Goal: Task Accomplishment & Management: Manage account settings

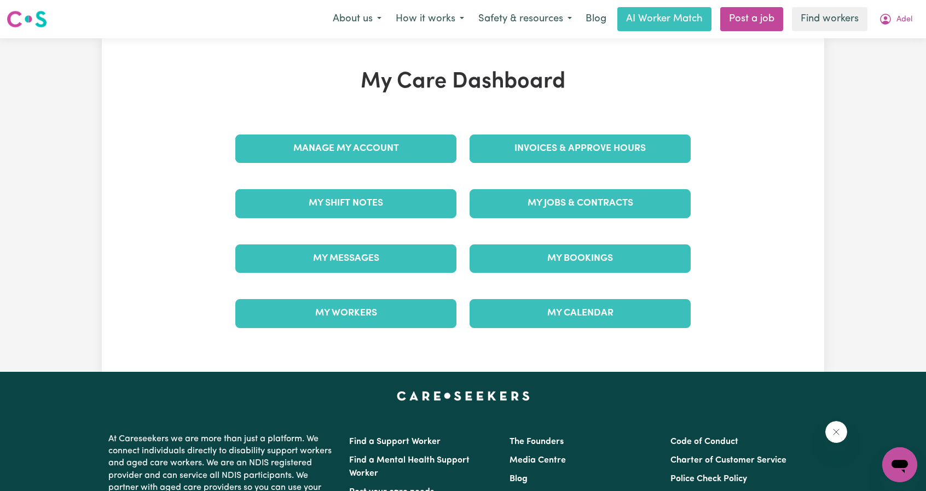
click at [609, 165] on div "Invoices & Approve Hours" at bounding box center [580, 148] width 234 height 55
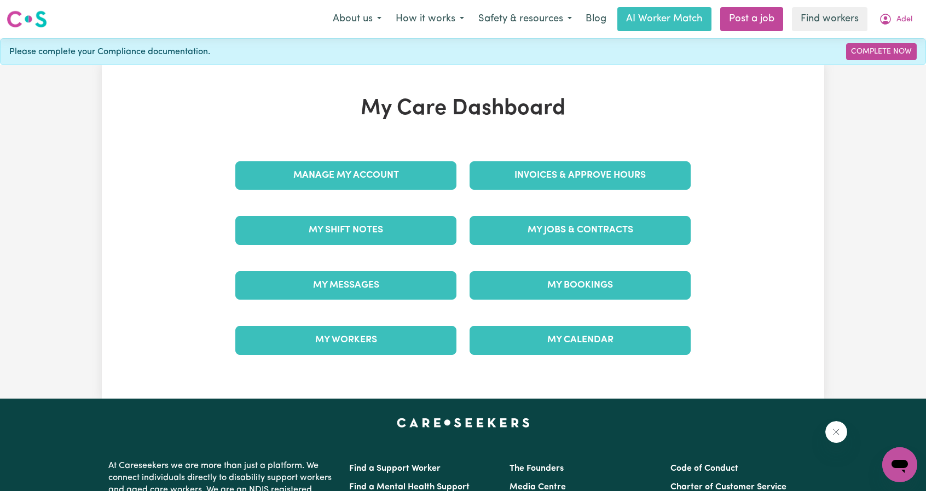
click at [616, 149] on div "Invoices & Approve Hours" at bounding box center [580, 175] width 234 height 55
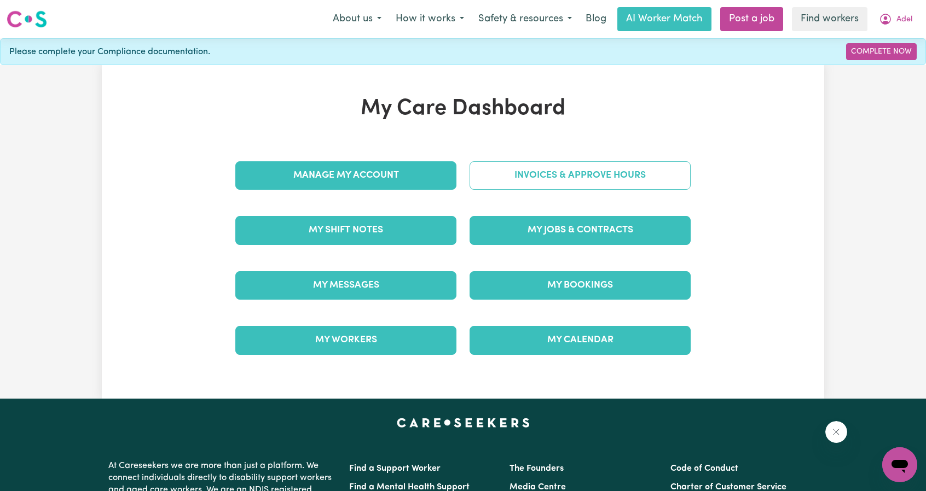
click at [616, 167] on link "Invoices & Approve Hours" at bounding box center [579, 175] width 221 height 28
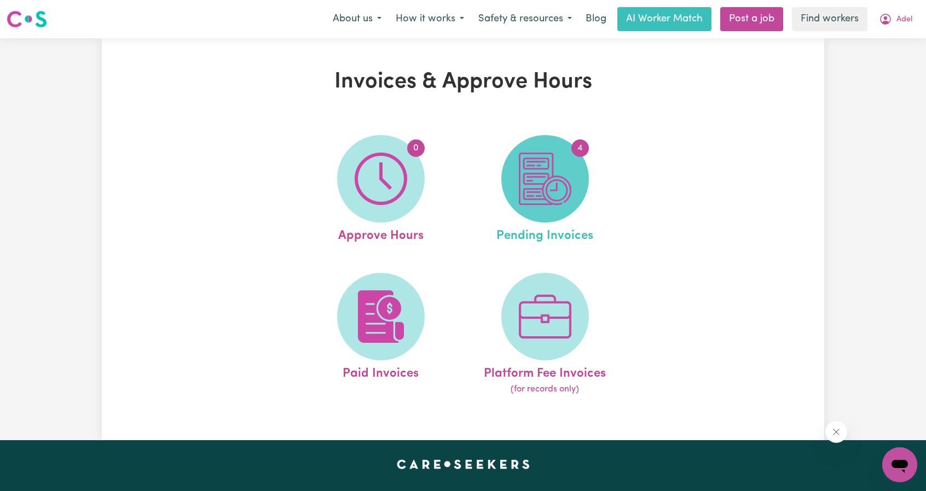
click at [568, 188] on img at bounding box center [545, 179] width 53 height 53
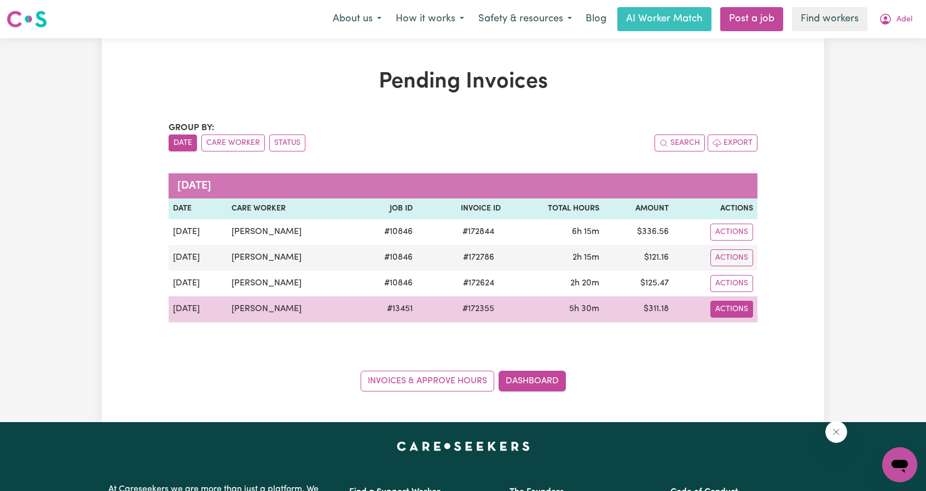
click at [725, 306] on button "Actions" at bounding box center [731, 309] width 43 height 17
click at [751, 323] on link "Download Invoice" at bounding box center [762, 334] width 100 height 22
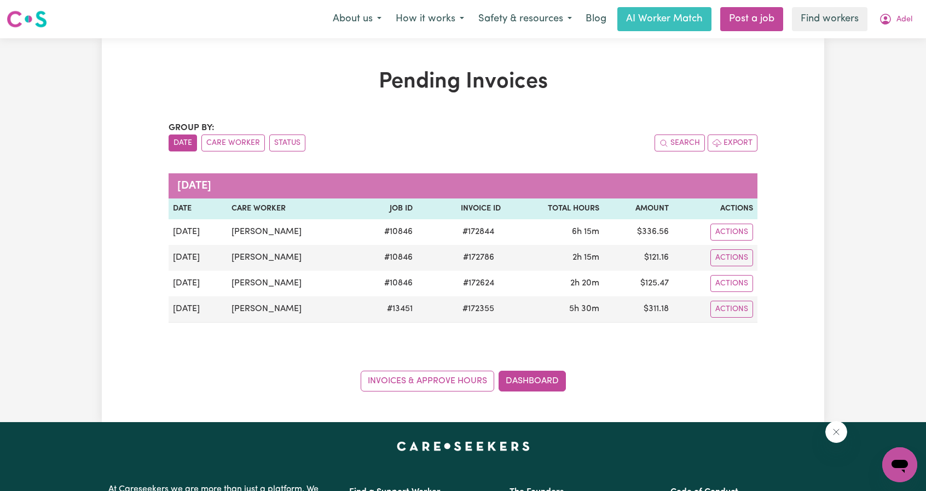
drag, startPoint x: 900, startPoint y: 26, endPoint x: 895, endPoint y: 30, distance: 7.0
click at [900, 26] on button "Adel" at bounding box center [895, 19] width 48 height 23
click at [876, 42] on link "My Dashboard" at bounding box center [875, 42] width 86 height 21
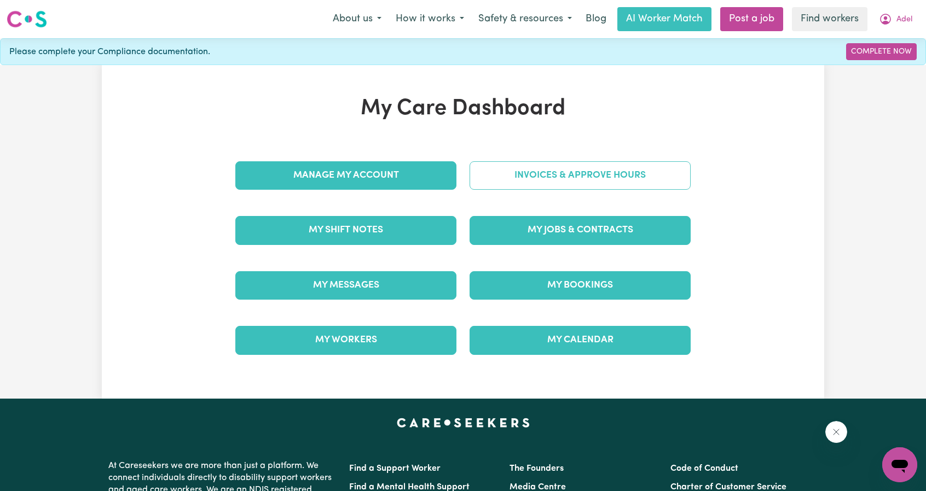
click at [552, 166] on link "Invoices & Approve Hours" at bounding box center [579, 175] width 221 height 28
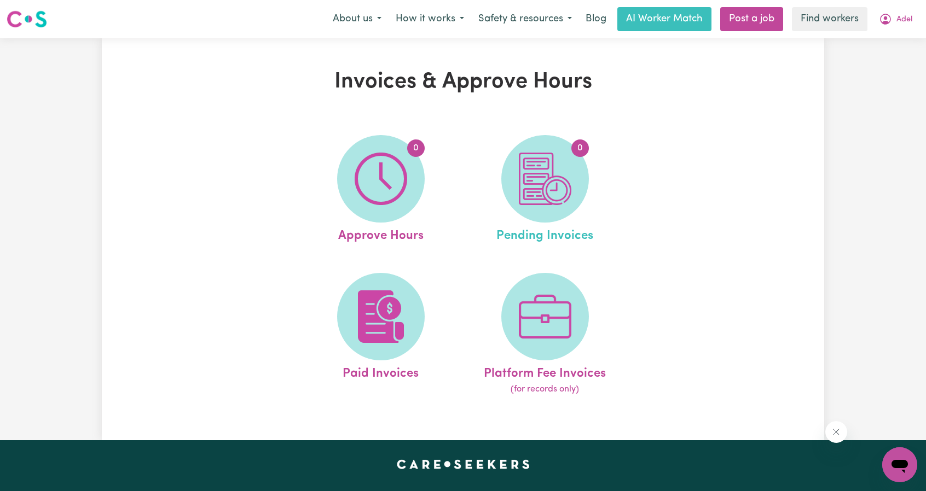
click at [588, 168] on link "0 Pending Invoices" at bounding box center [545, 190] width 158 height 111
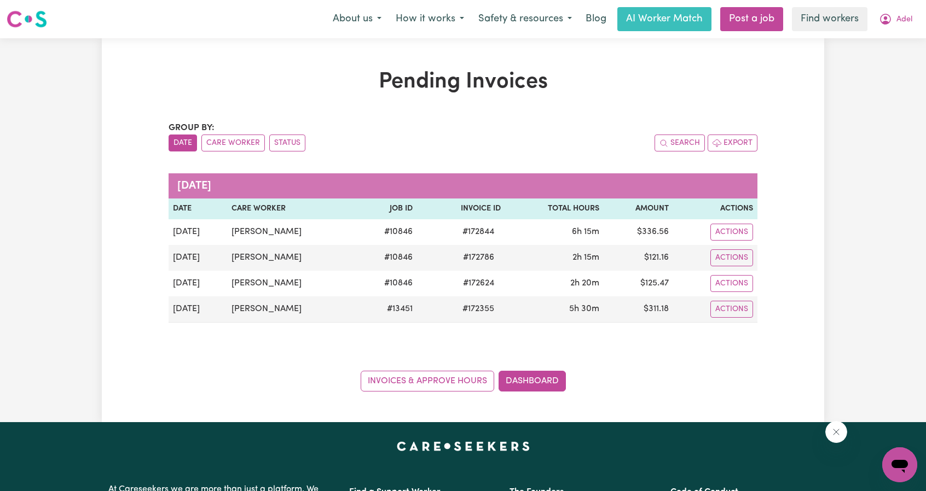
click at [839, 121] on div "Pending Invoices Group by: Date Care Worker Status Search Export [DATE] Date Ca…" at bounding box center [463, 230] width 926 height 384
click at [899, 20] on span "Adel" at bounding box center [904, 20] width 16 height 12
click at [872, 48] on link "My Dashboard" at bounding box center [875, 42] width 86 height 21
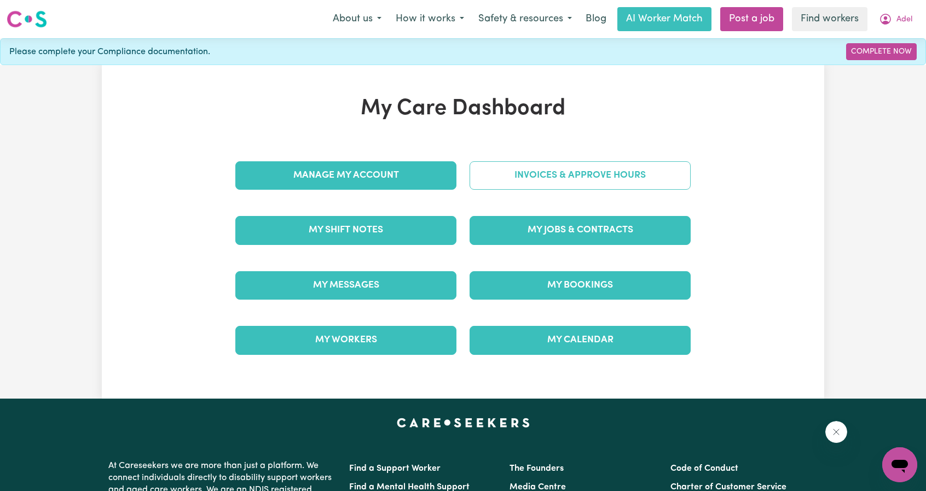
click at [600, 183] on link "Invoices & Approve Hours" at bounding box center [579, 175] width 221 height 28
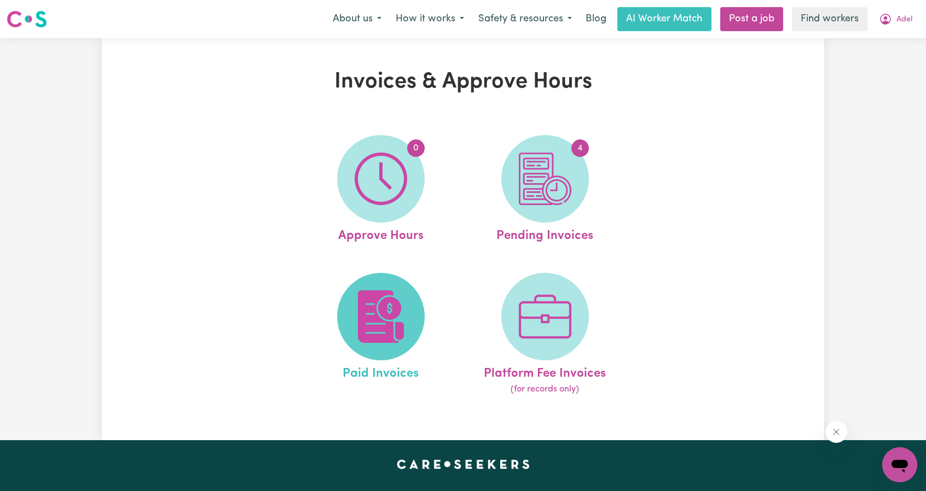
click at [365, 307] on img at bounding box center [380, 316] width 53 height 53
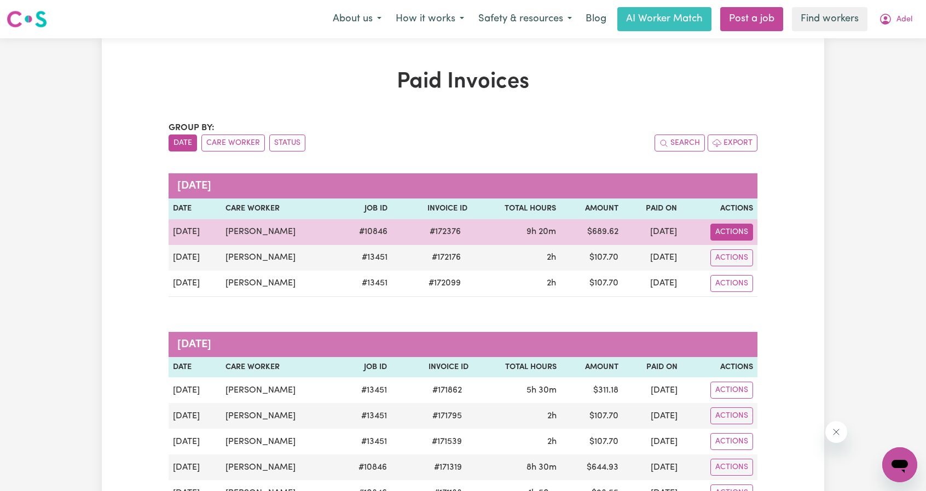
click at [721, 230] on button "Actions" at bounding box center [731, 232] width 43 height 17
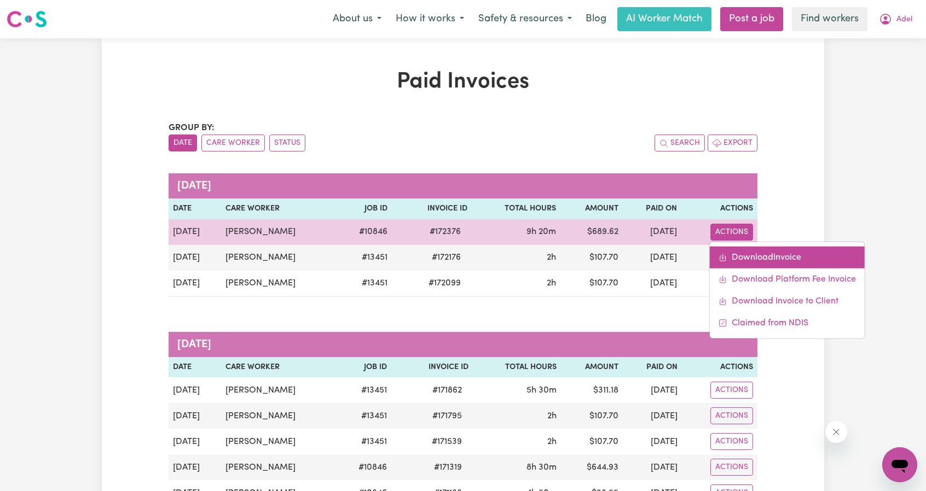
click at [742, 263] on link "Download Invoice" at bounding box center [787, 257] width 155 height 22
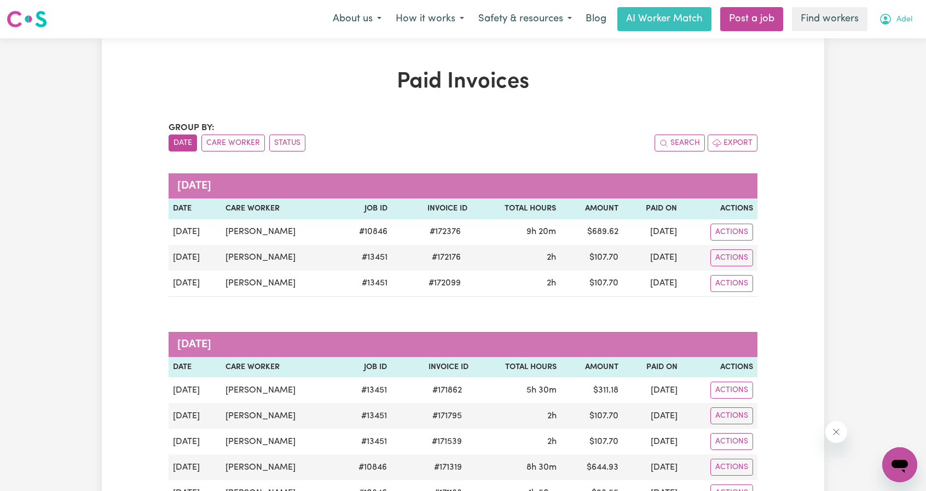
drag, startPoint x: 873, startPoint y: 31, endPoint x: 891, endPoint y: 21, distance: 20.6
click at [874, 30] on nav "Menu About us How it works Safety & resources Blog AI Worker Match Post a job F…" at bounding box center [463, 19] width 926 height 38
click at [892, 21] on button "Adel" at bounding box center [895, 19] width 48 height 23
click at [877, 44] on link "My Dashboard" at bounding box center [875, 42] width 86 height 21
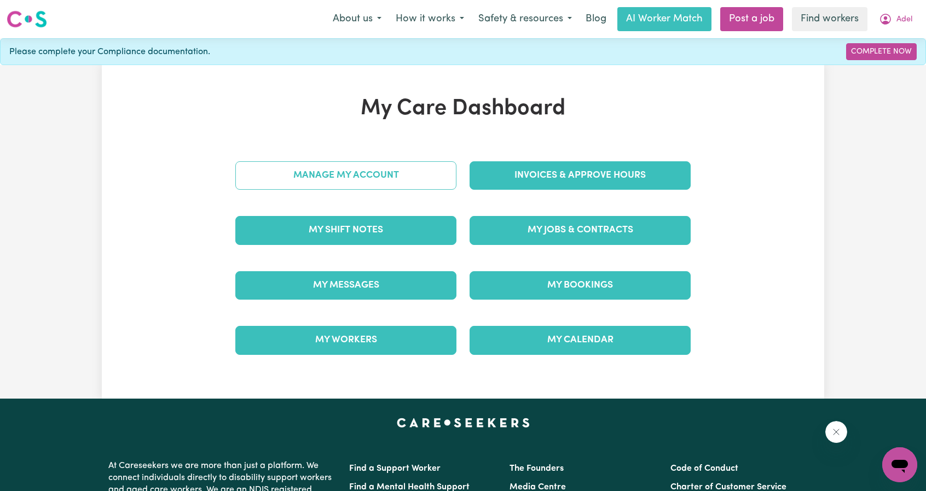
click at [419, 185] on link "Manage My Account" at bounding box center [345, 175] width 221 height 28
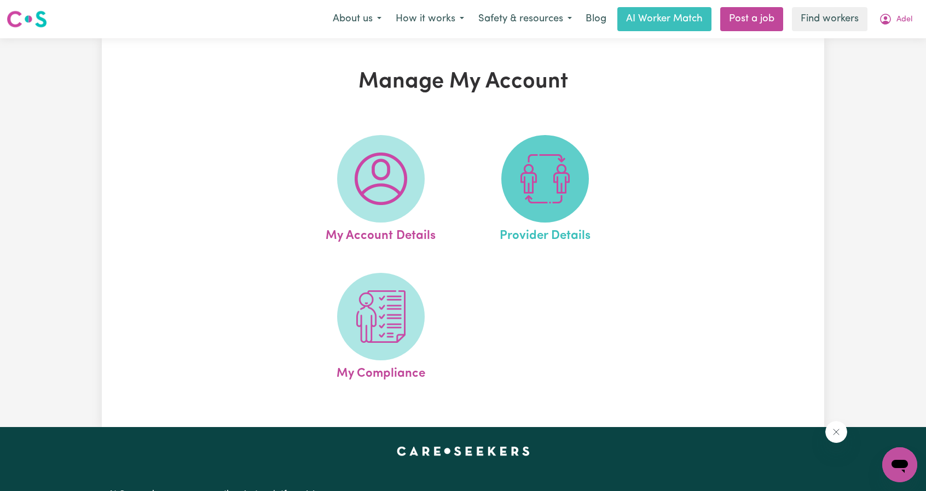
click at [535, 207] on span at bounding box center [545, 179] width 88 height 88
select select "NDIS_FUNDING_PLAN_MANAGED"
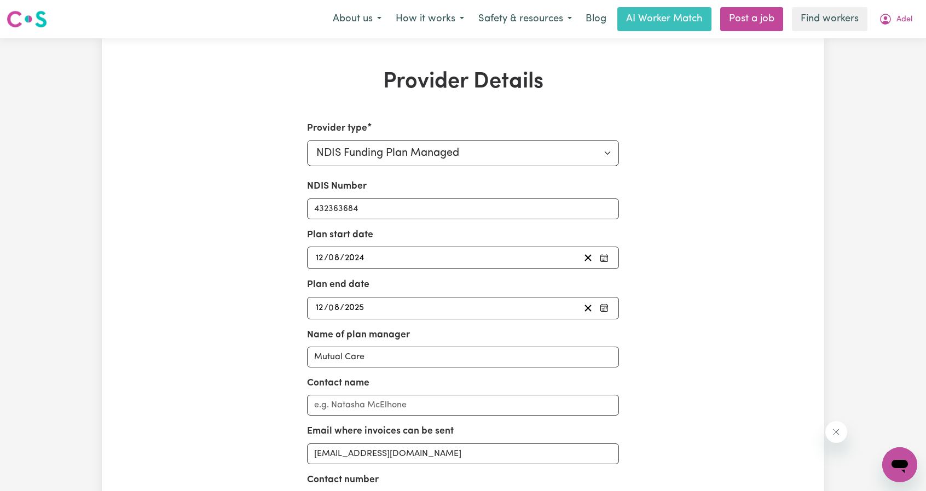
click at [842, 258] on div "Provider Details Provider type Select your provider type... Privately Aged Care…" at bounding box center [463, 345] width 926 height 615
click at [906, 25] on span "Adel" at bounding box center [904, 20] width 16 height 12
drag, startPoint x: 905, startPoint y: 30, endPoint x: 902, endPoint y: 38, distance: 8.3
click at [902, 38] on link "My Dashboard" at bounding box center [875, 42] width 86 height 21
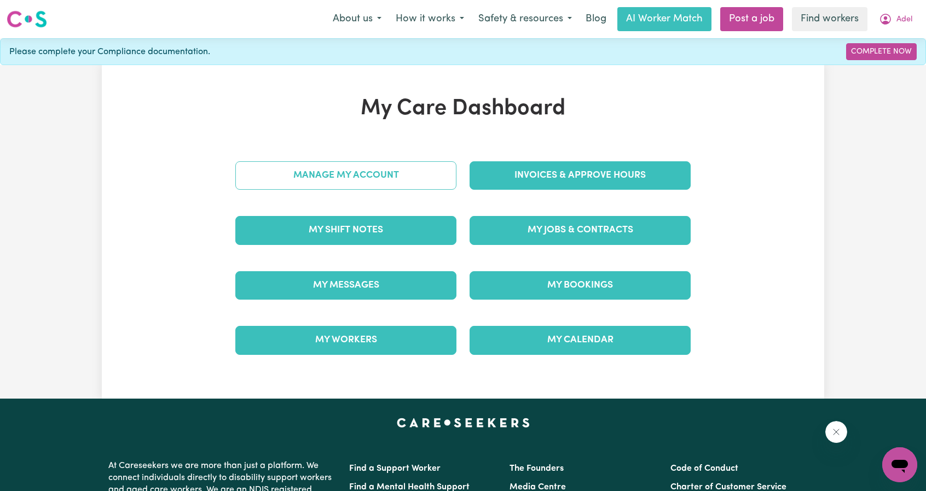
click at [414, 167] on link "Manage My Account" at bounding box center [345, 175] width 221 height 28
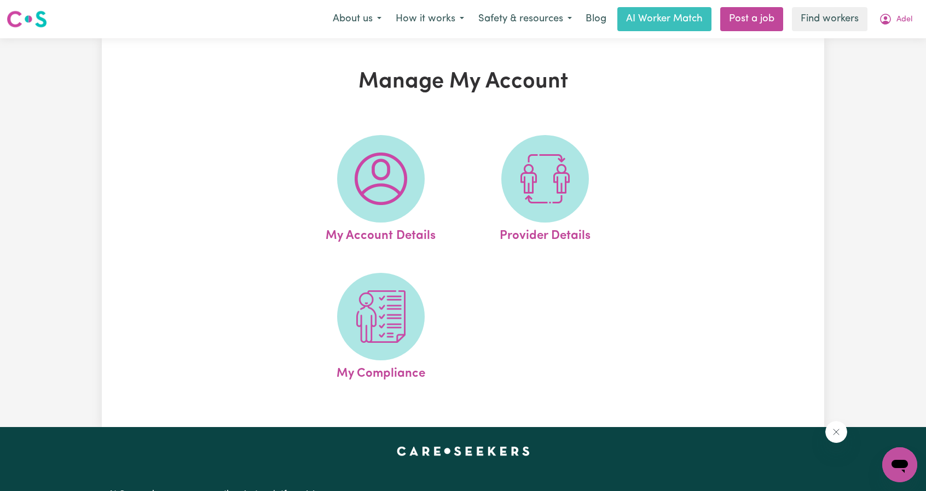
click at [737, 139] on div "Manage My Account My Account Details Provider Details My Compliance" at bounding box center [463, 233] width 722 height 328
click at [913, 24] on button "Adel" at bounding box center [895, 19] width 48 height 23
click at [879, 38] on link "My Dashboard" at bounding box center [875, 42] width 86 height 21
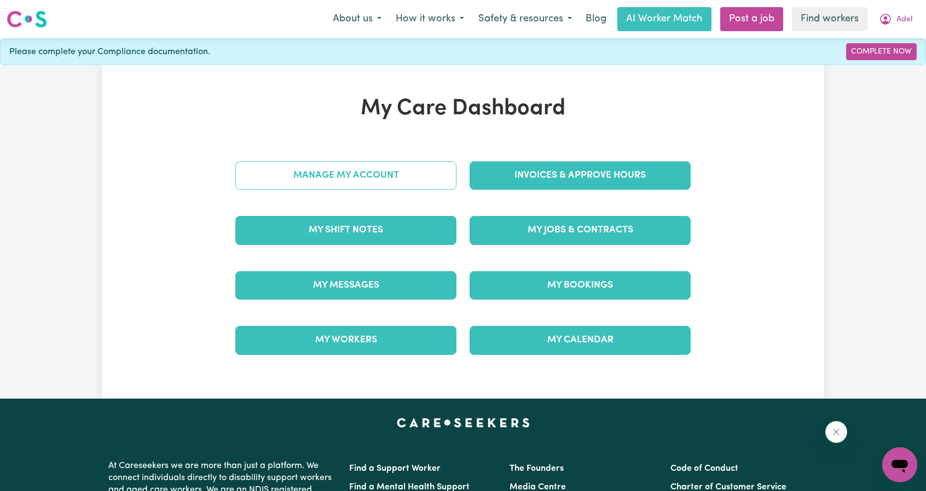
click at [327, 166] on link "Manage My Account" at bounding box center [345, 175] width 221 height 28
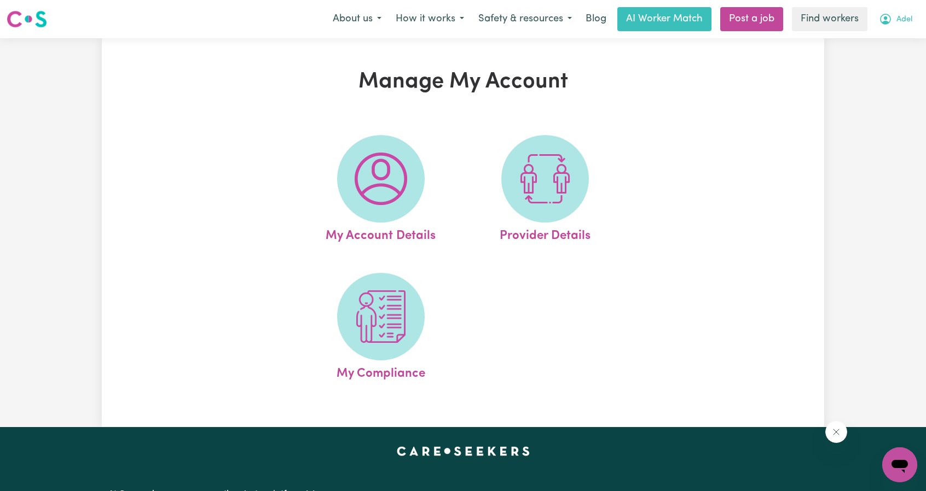
click at [893, 15] on button "Adel" at bounding box center [895, 19] width 48 height 23
click at [737, 213] on div "Manage My Account My Account Details Provider Details My Compliance" at bounding box center [463, 233] width 722 height 328
click at [890, 22] on icon "My Account" at bounding box center [885, 19] width 13 height 13
click at [877, 44] on link "My Dashboard" at bounding box center [875, 42] width 86 height 21
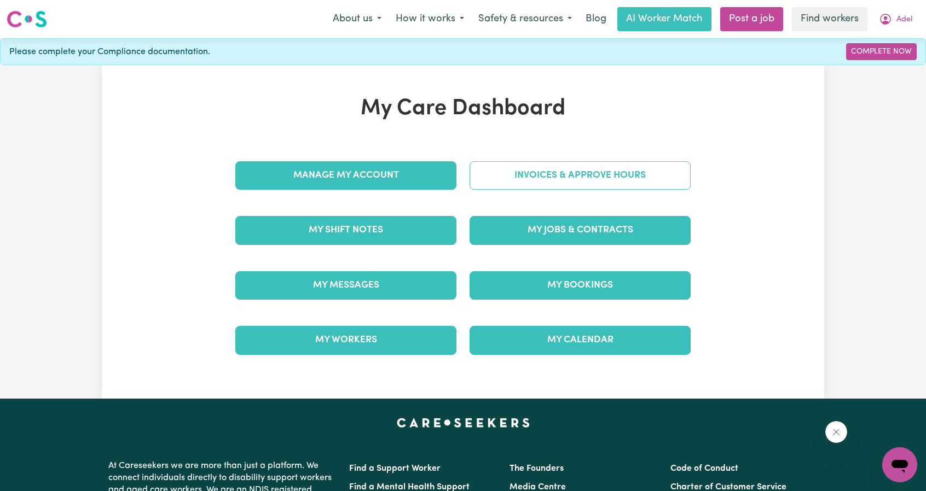
click at [619, 177] on link "Invoices & Approve Hours" at bounding box center [579, 175] width 221 height 28
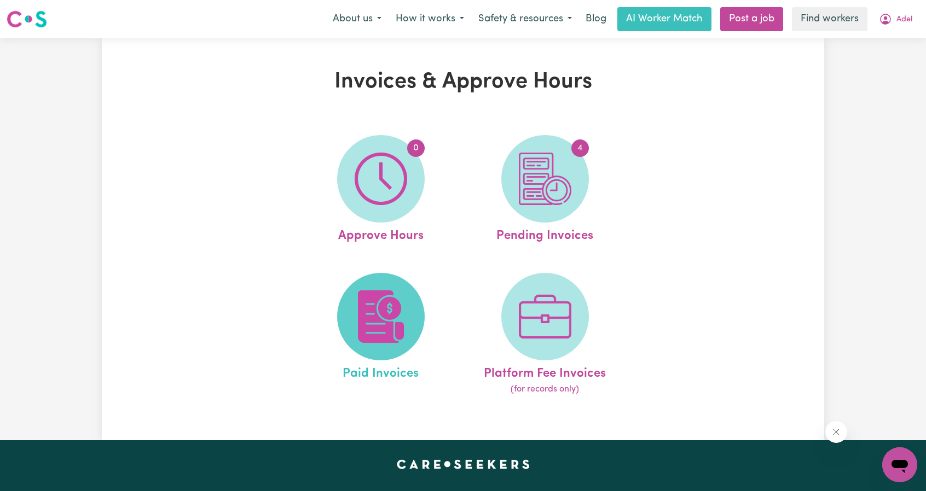
click at [380, 278] on span at bounding box center [381, 317] width 88 height 88
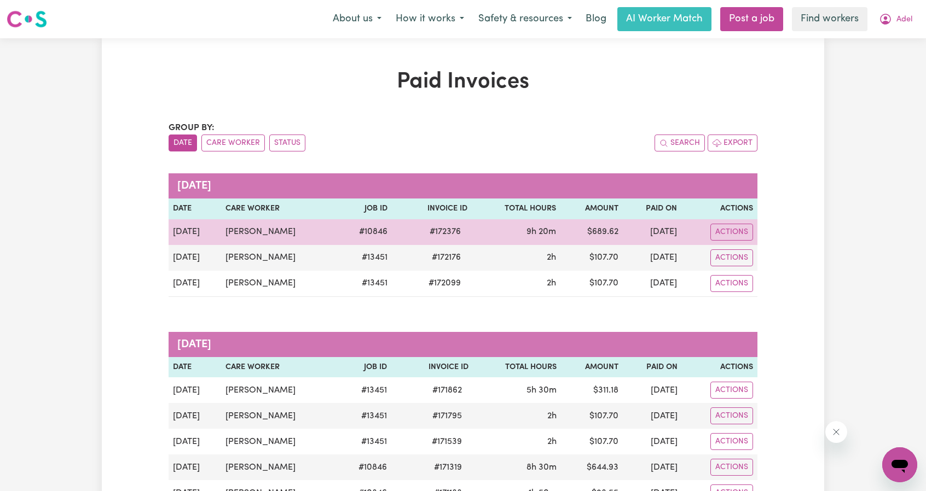
click at [644, 241] on td "[DATE]" at bounding box center [652, 232] width 59 height 26
drag, startPoint x: 679, startPoint y: 232, endPoint x: 172, endPoint y: 237, distance: 507.7
click at [172, 237] on tr "[DATE] [PERSON_NAME] # 10846 # 172376 9h 20m $ 689.62 [DATE] Actions" at bounding box center [462, 232] width 589 height 26
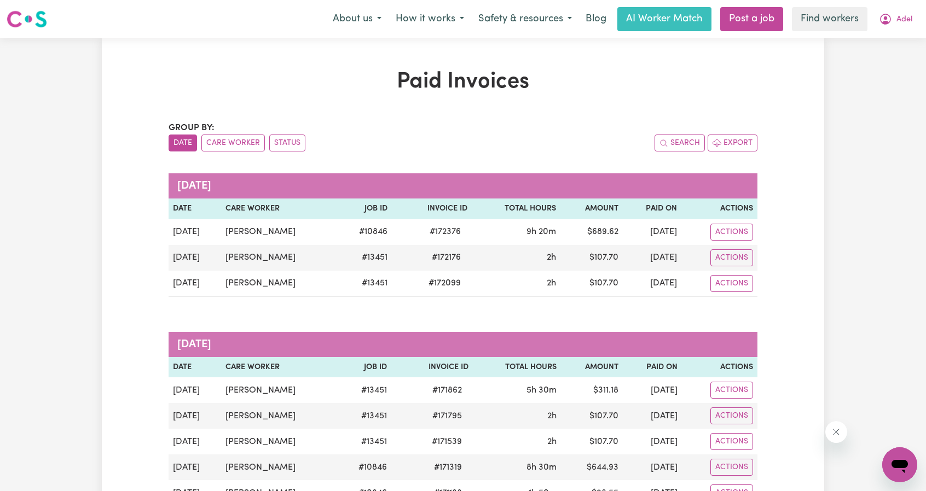
drag, startPoint x: 804, startPoint y: 278, endPoint x: 417, endPoint y: 185, distance: 398.3
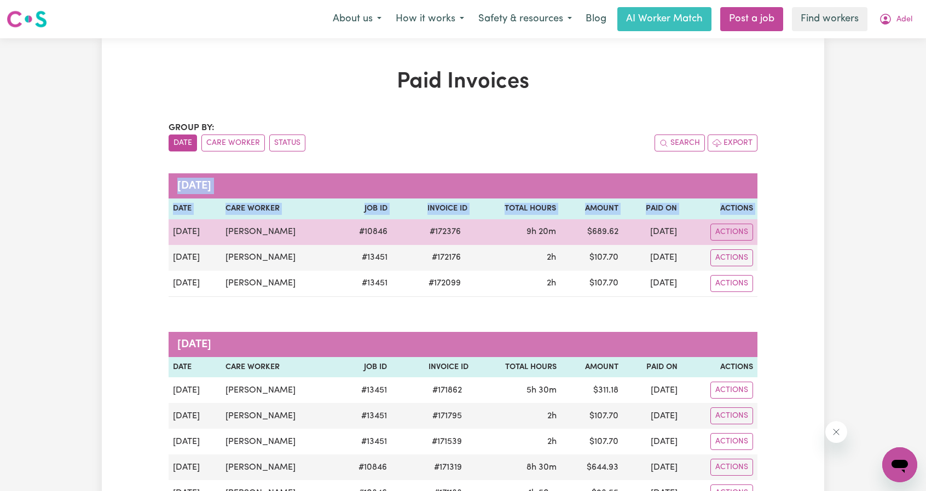
drag, startPoint x: 686, startPoint y: 288, endPoint x: 172, endPoint y: 240, distance: 516.5
click at [172, 240] on tbody "[DATE] [PERSON_NAME] # 10846 # 172376 9h 20m $ 689.62 [DATE] Actions [DATE] [PE…" at bounding box center [462, 258] width 589 height 78
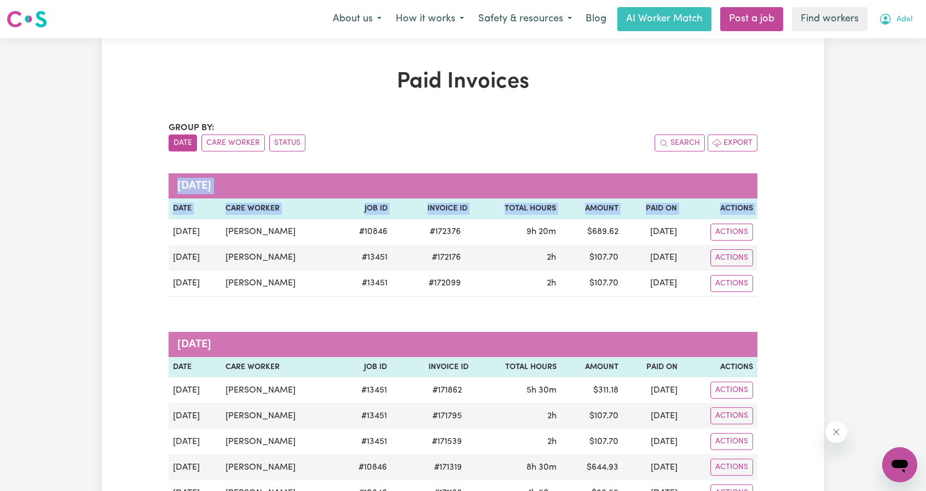
click at [888, 15] on icon "My Account" at bounding box center [885, 19] width 13 height 13
click at [852, 44] on link "My Dashboard" at bounding box center [875, 42] width 86 height 21
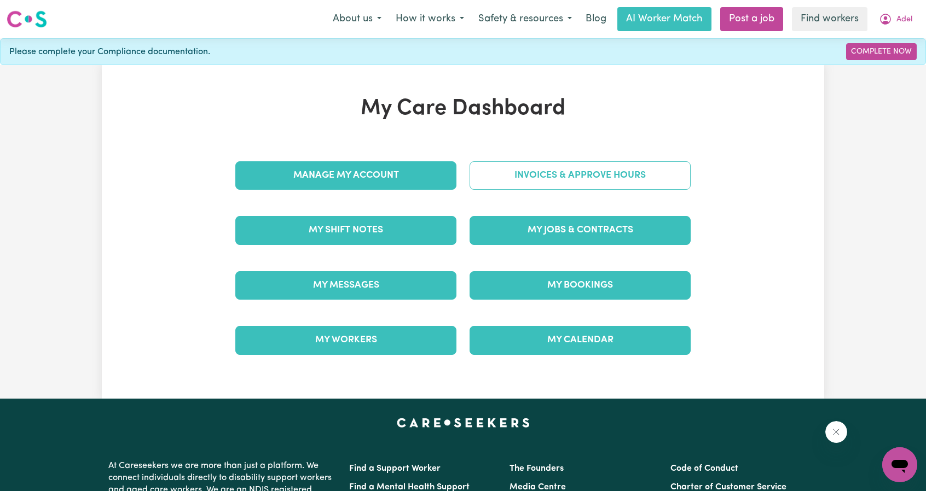
click at [592, 163] on link "Invoices & Approve Hours" at bounding box center [579, 175] width 221 height 28
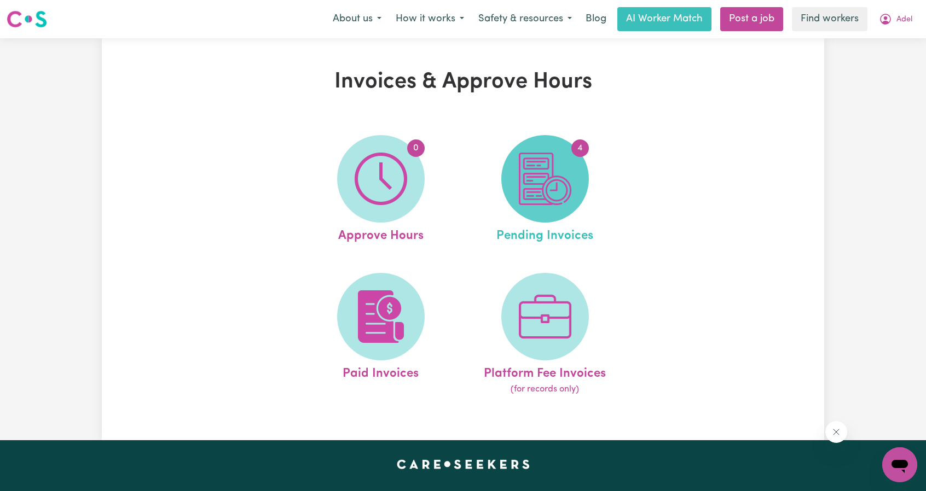
click at [532, 193] on img at bounding box center [545, 179] width 53 height 53
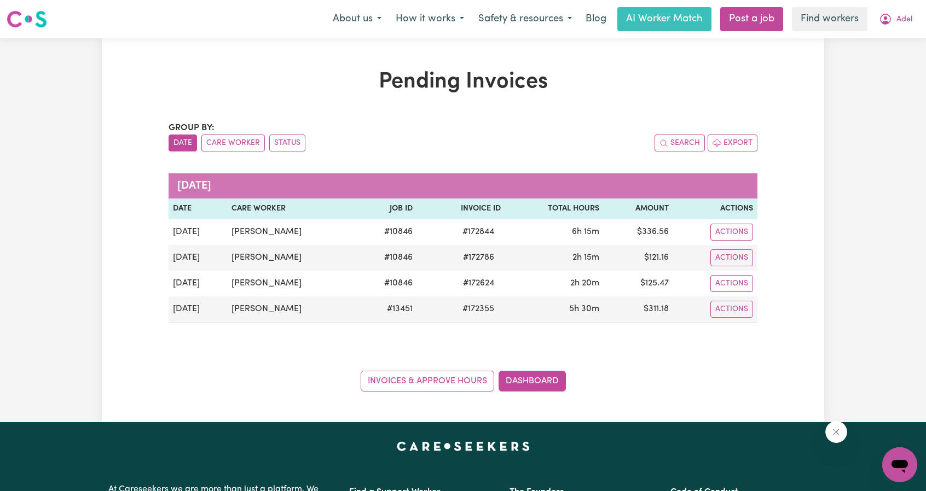
click at [862, 97] on div "Pending Invoices Group by: Date Care Worker Status Search Export [DATE] Date Ca…" at bounding box center [463, 230] width 926 height 384
click at [894, 19] on button "Adel" at bounding box center [895, 19] width 48 height 23
click at [863, 42] on link "My Dashboard" at bounding box center [875, 42] width 86 height 21
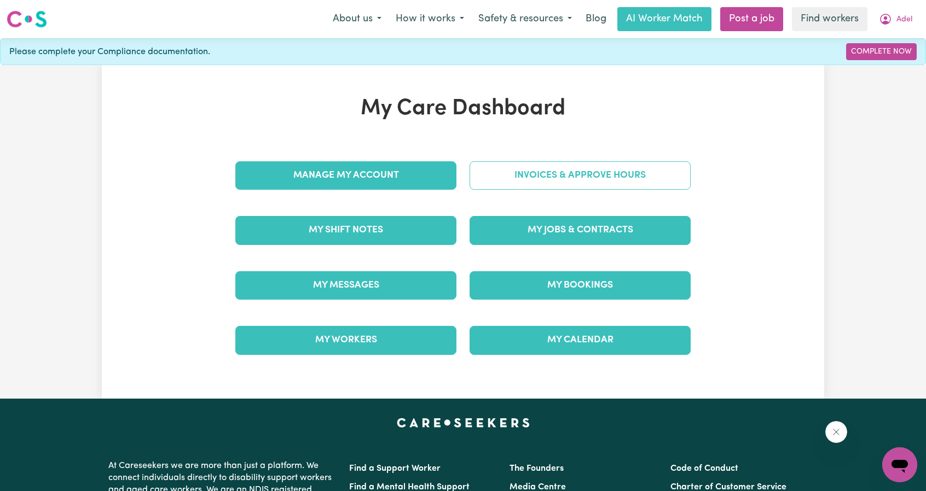
click at [553, 161] on link "Invoices & Approve Hours" at bounding box center [579, 175] width 221 height 28
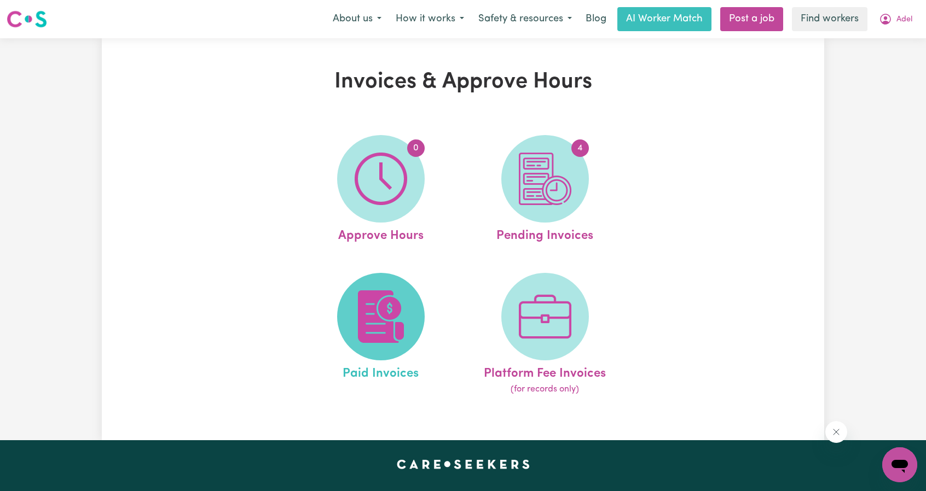
click at [347, 304] on span at bounding box center [381, 317] width 88 height 88
